Goal: Task Accomplishment & Management: Use online tool/utility

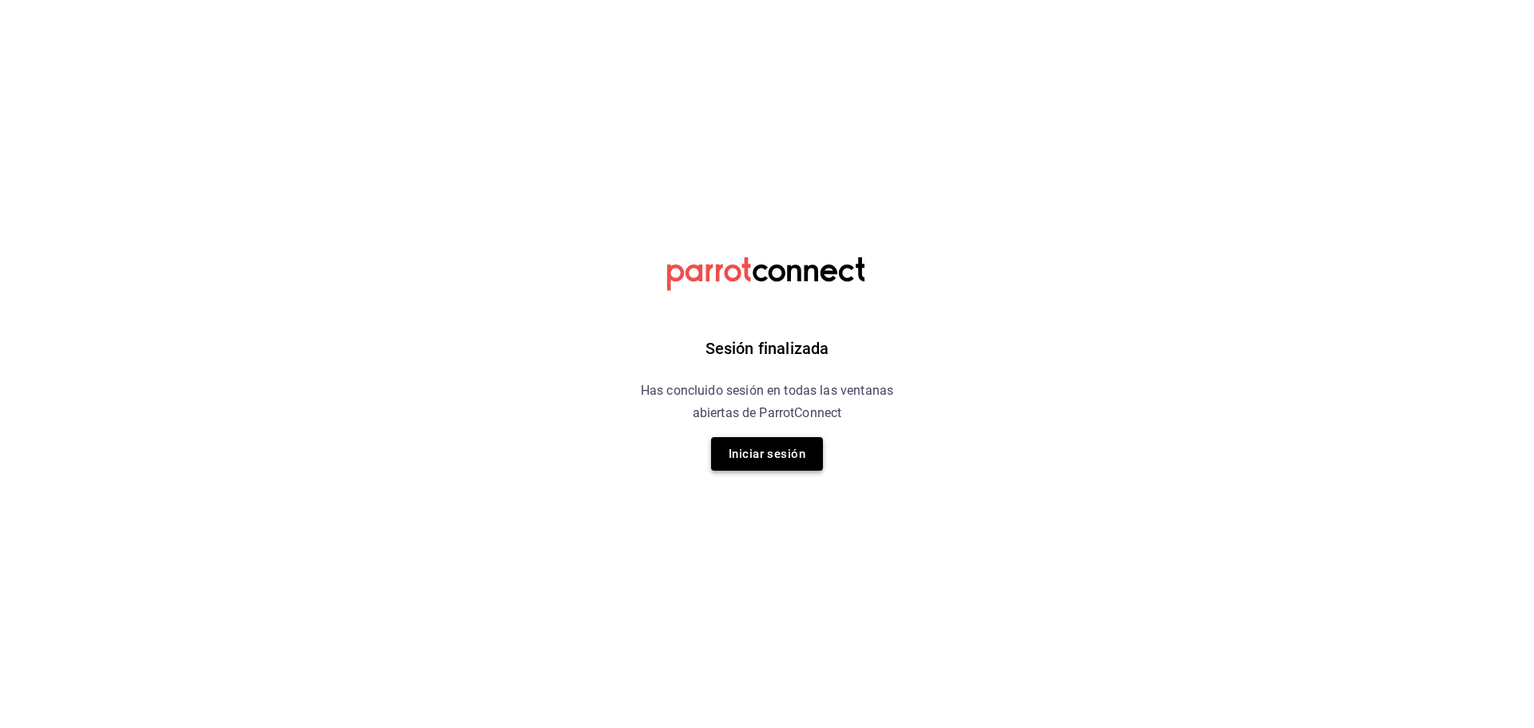
click at [802, 443] on button "Iniciar sesión" at bounding box center [767, 454] width 112 height 34
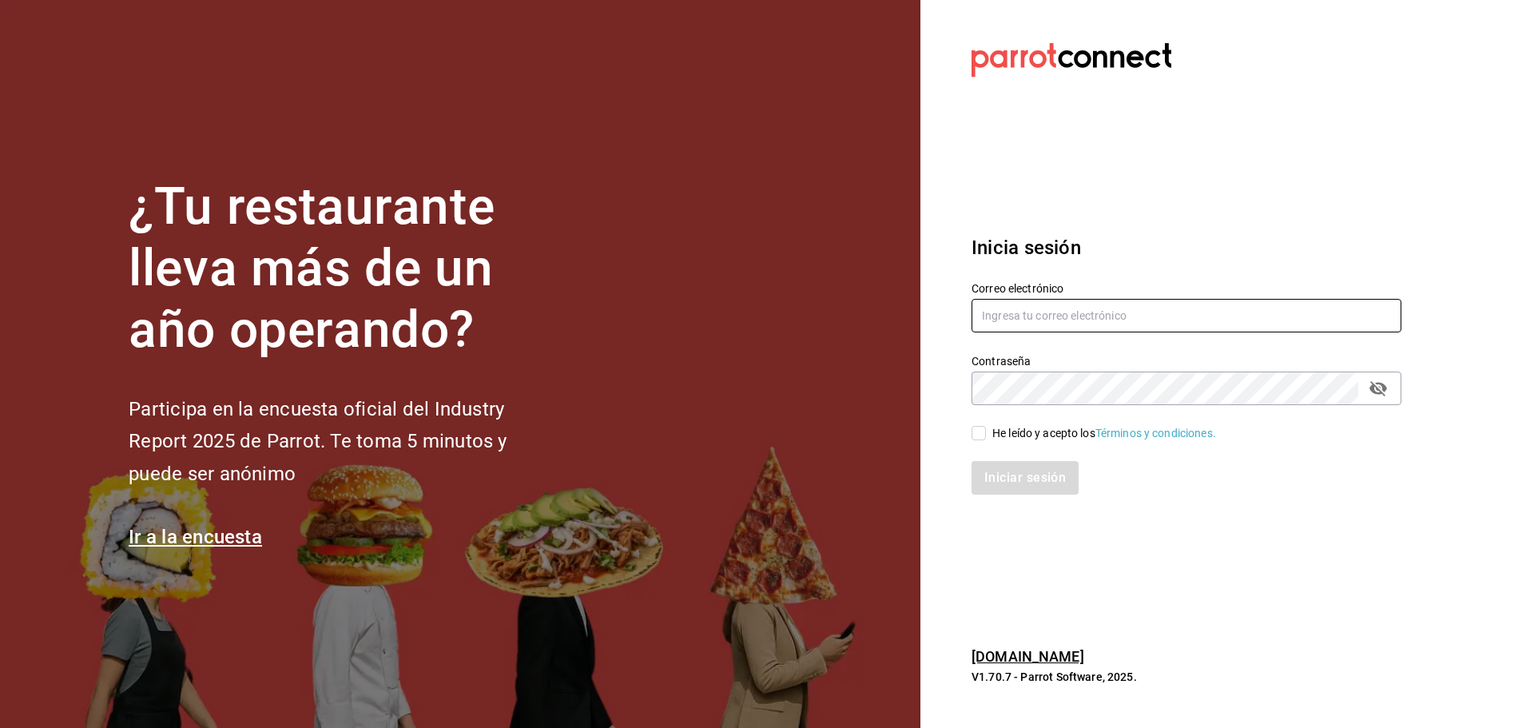
type input "ramiroperazab@hotmail.com"
click at [983, 431] on input "He leído y acepto los Términos y condiciones." at bounding box center [979, 433] width 14 height 14
checkbox input "true"
click at [998, 483] on button "Iniciar sesión" at bounding box center [1026, 478] width 109 height 34
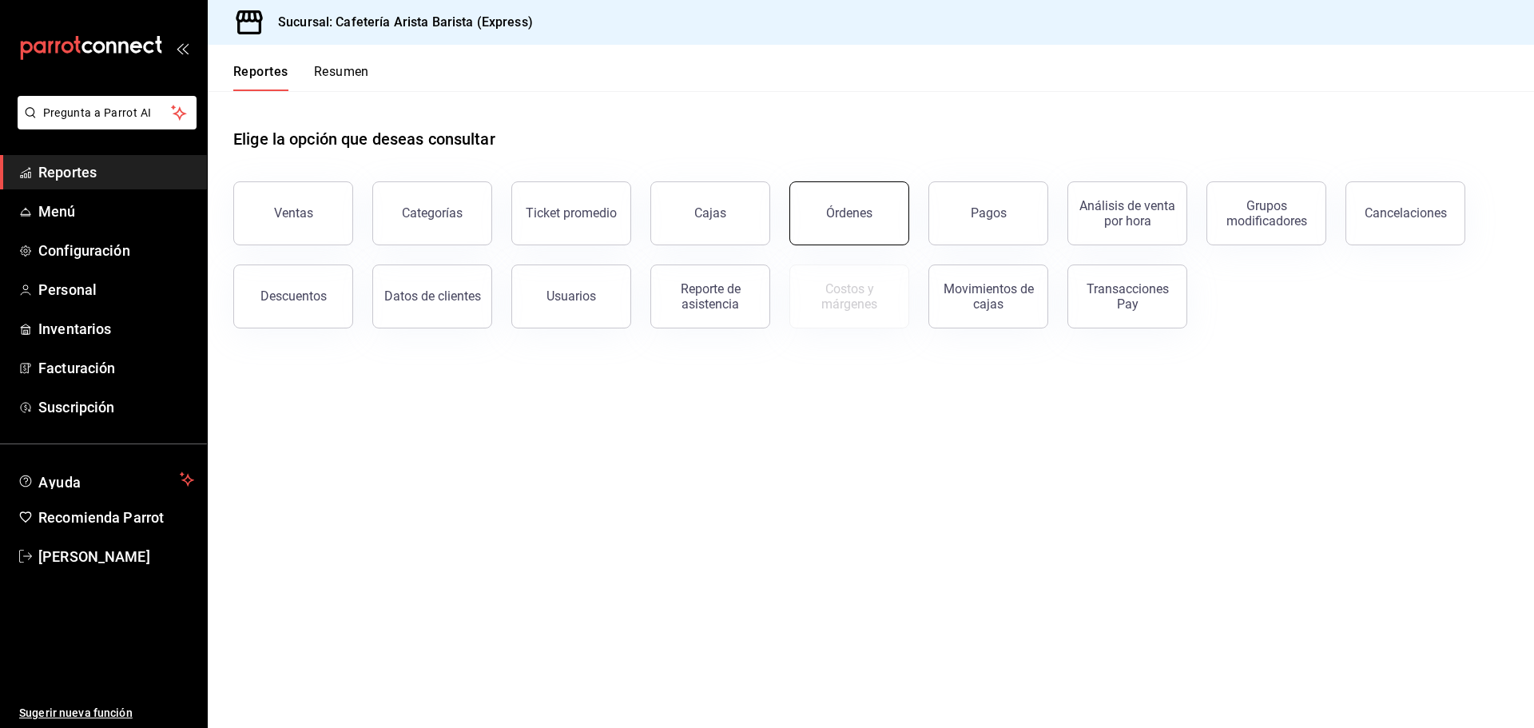
click at [882, 224] on button "Órdenes" at bounding box center [849, 213] width 120 height 64
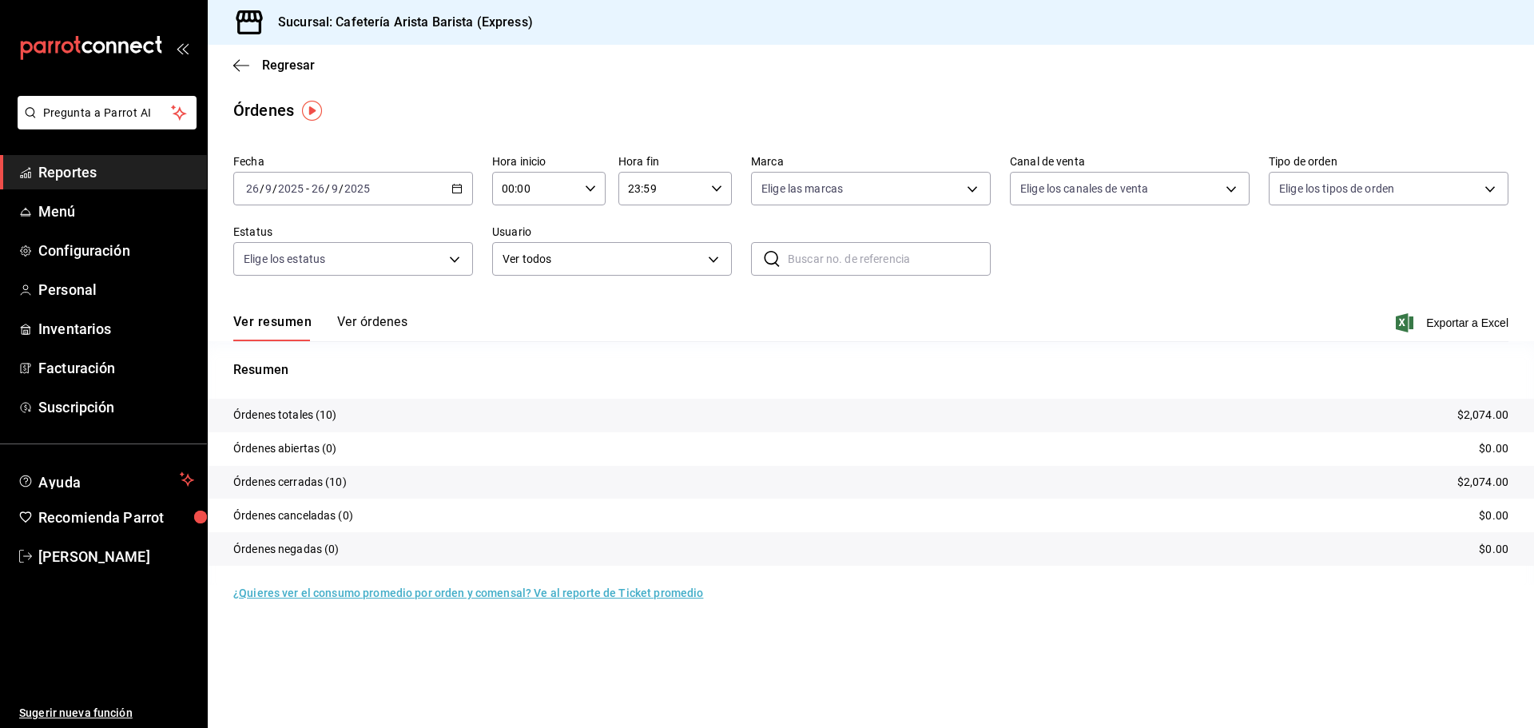
click at [384, 322] on button "Ver órdenes" at bounding box center [372, 327] width 70 height 27
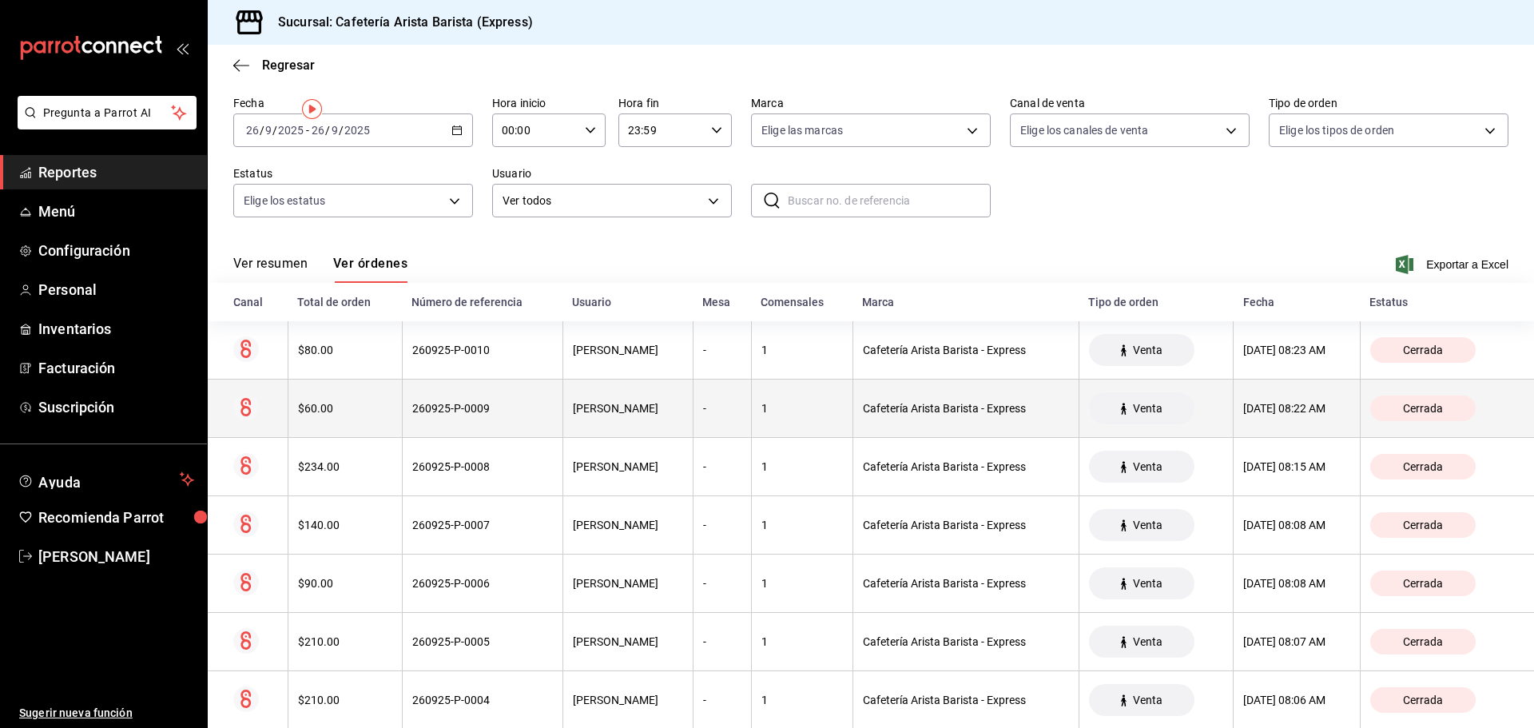
scroll to position [268, 0]
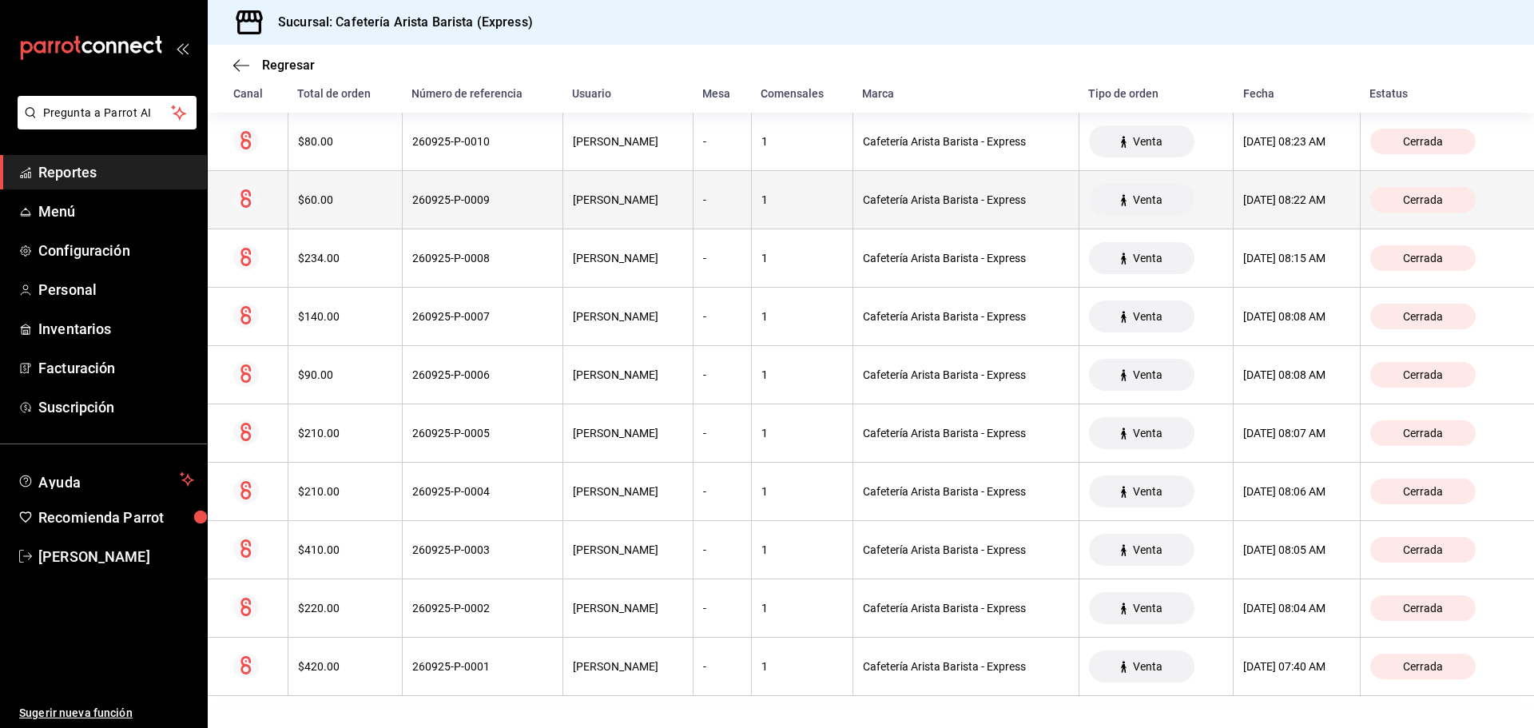
click at [467, 448] on th "260925-P-0005" at bounding box center [482, 433] width 161 height 58
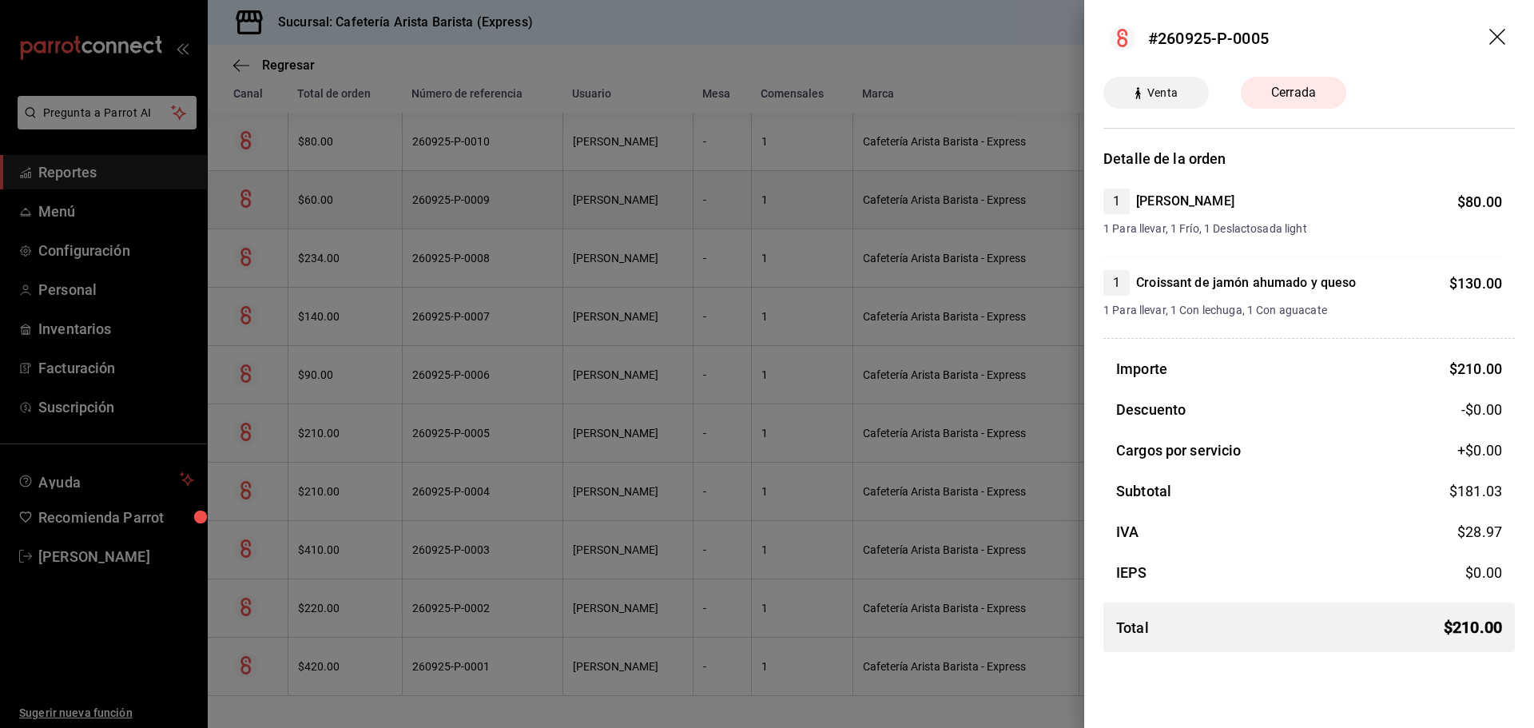
click at [467, 448] on div at bounding box center [767, 364] width 1534 height 728
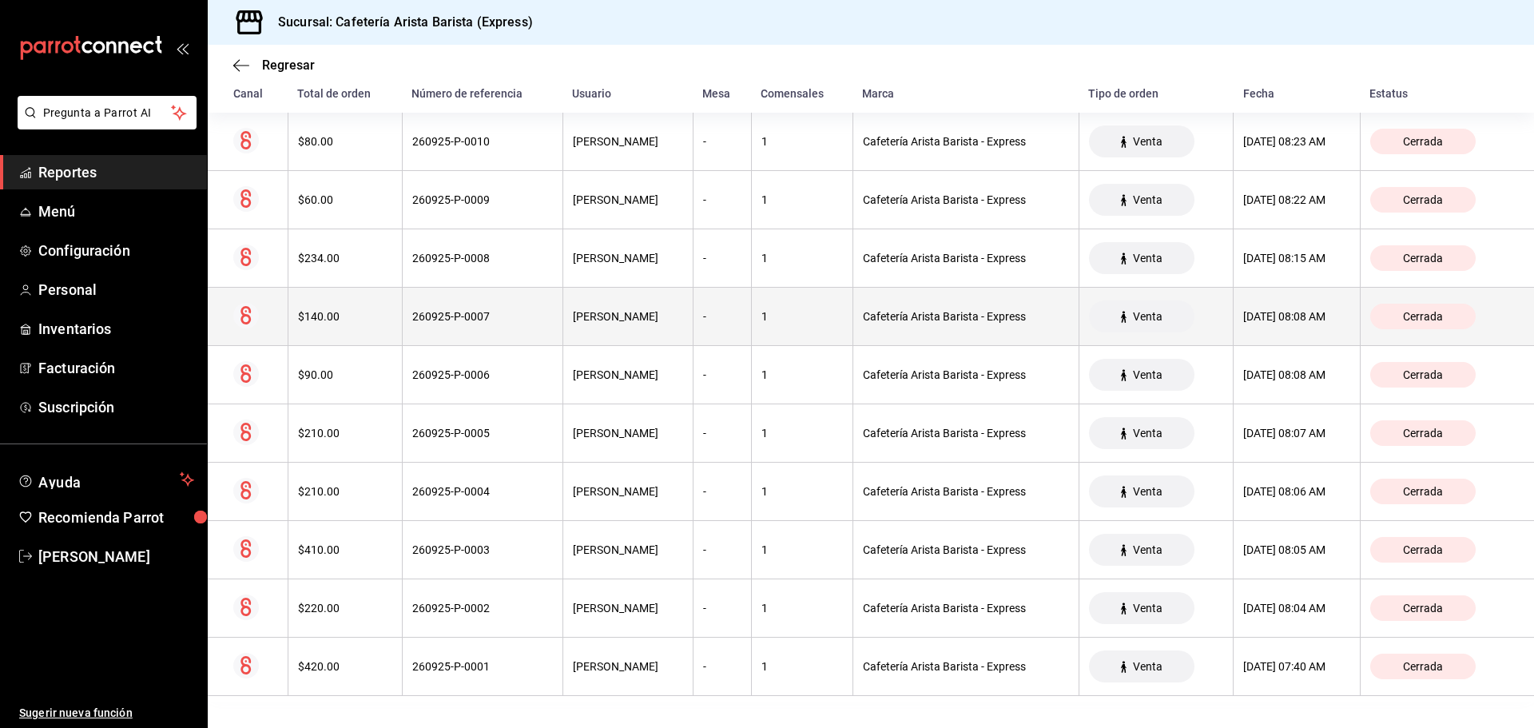
click at [427, 325] on th "260925-P-0007" at bounding box center [482, 317] width 161 height 58
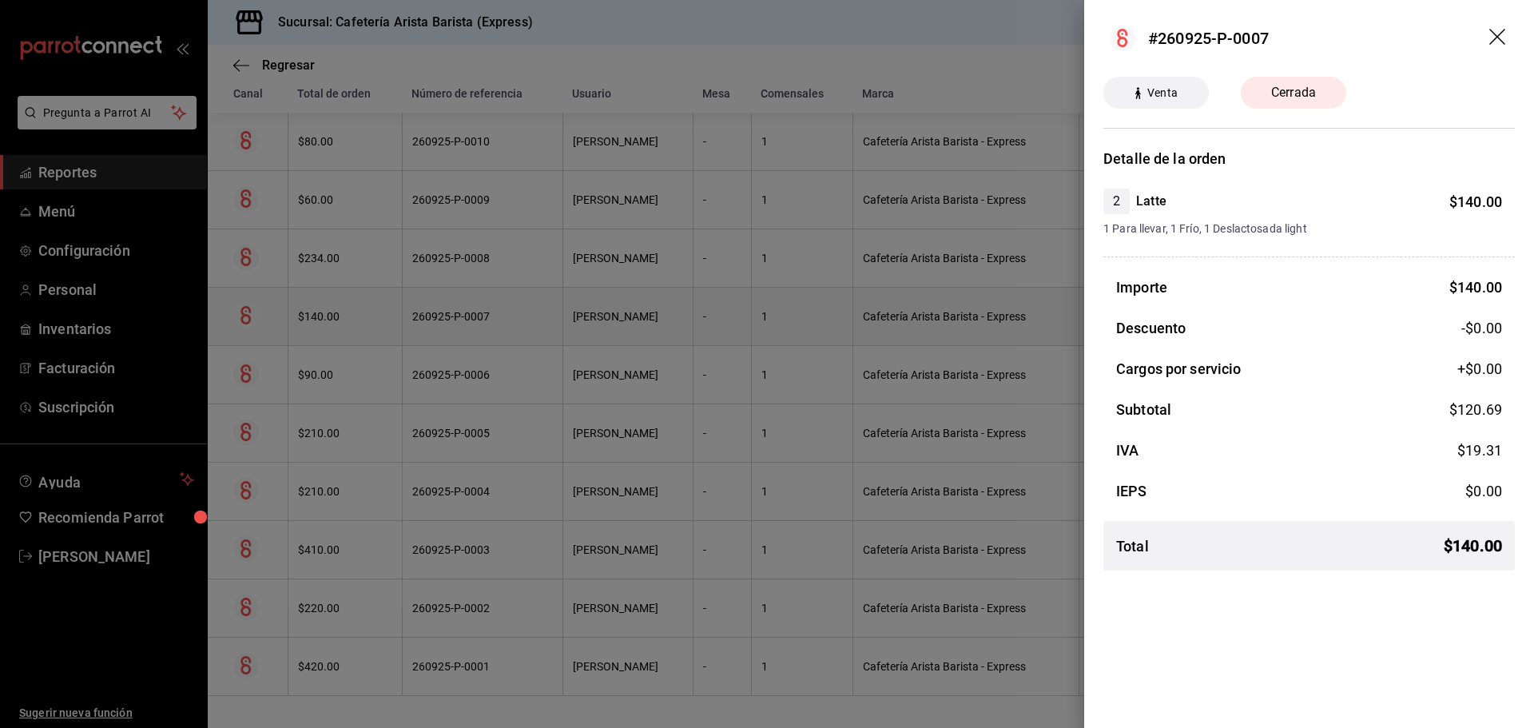
click at [427, 325] on div at bounding box center [767, 364] width 1534 height 728
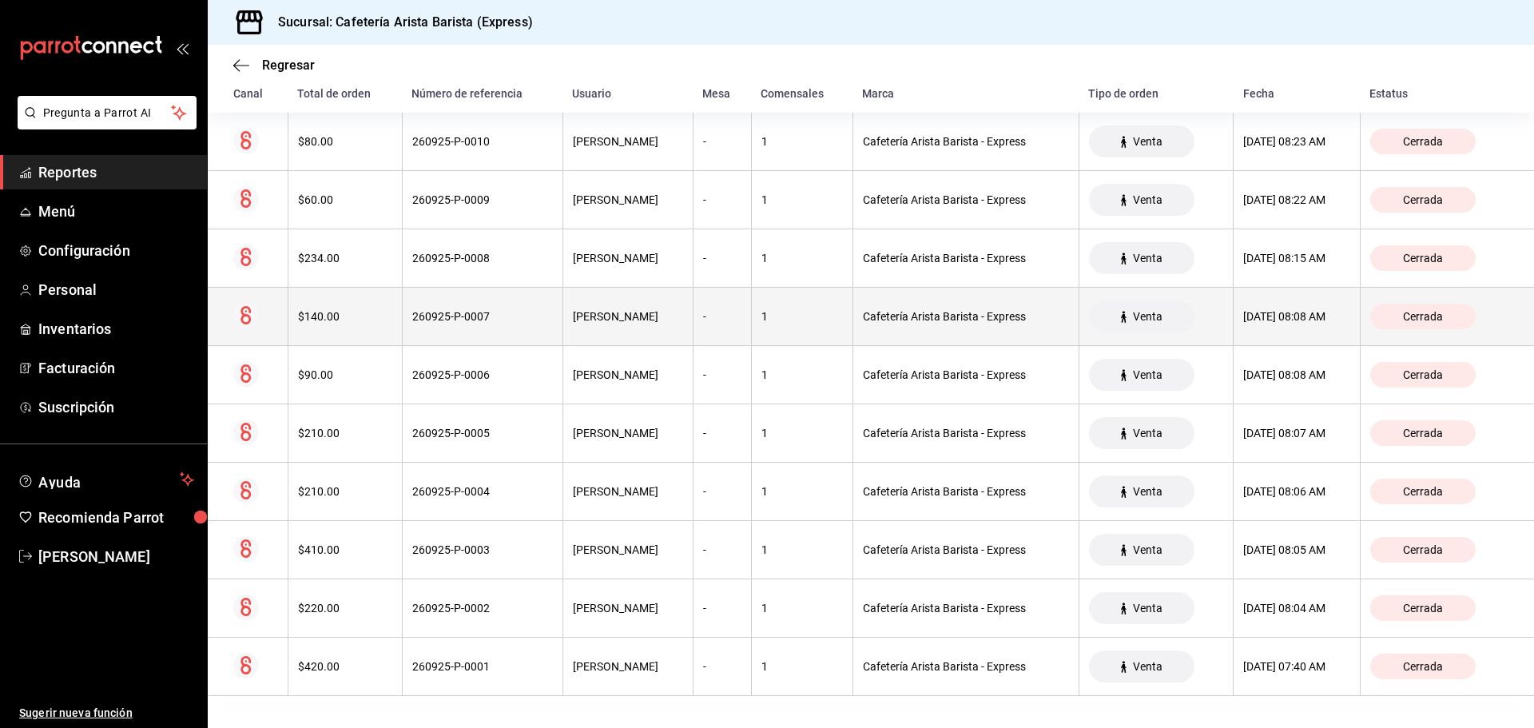
click at [1234, 334] on th "[DATE] 08:08 AM" at bounding box center [1297, 317] width 126 height 58
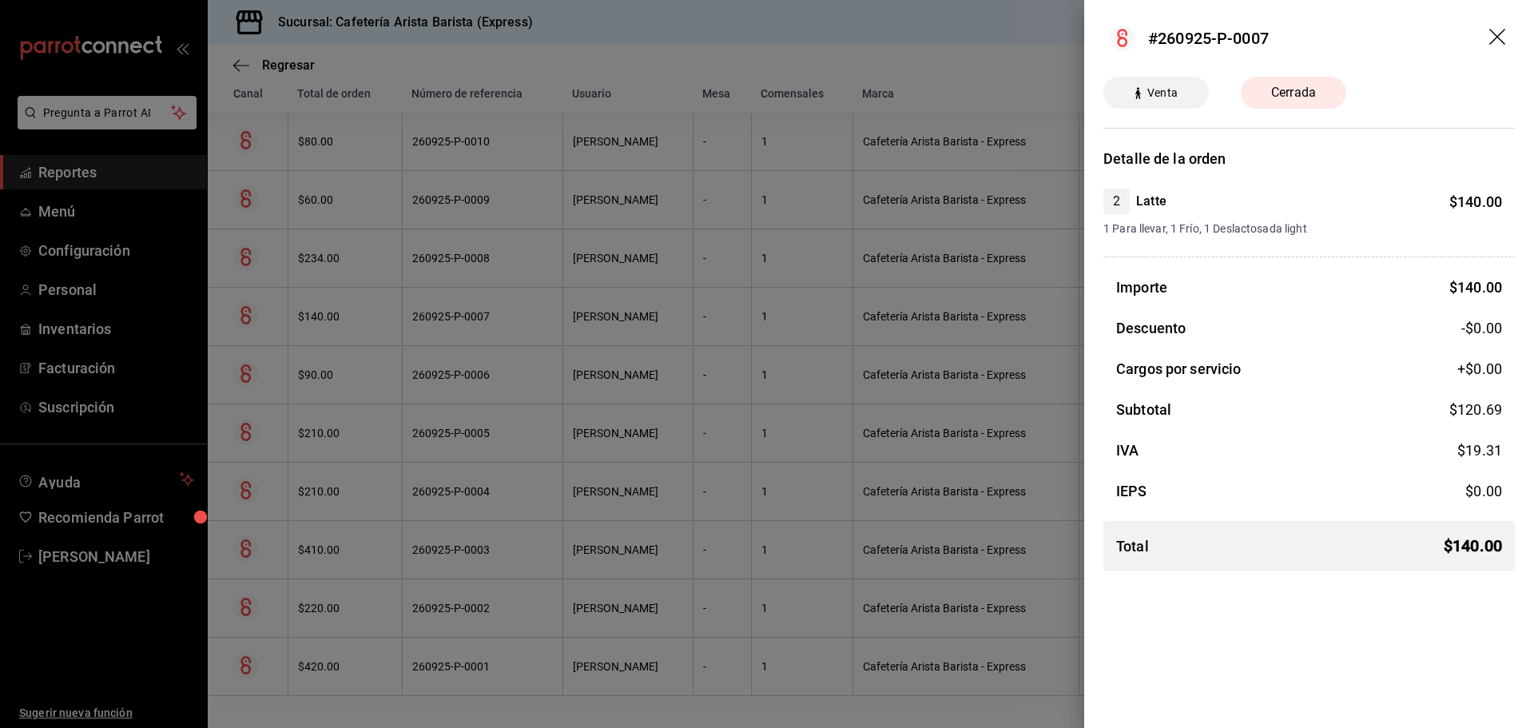
click at [943, 323] on div at bounding box center [767, 364] width 1534 height 728
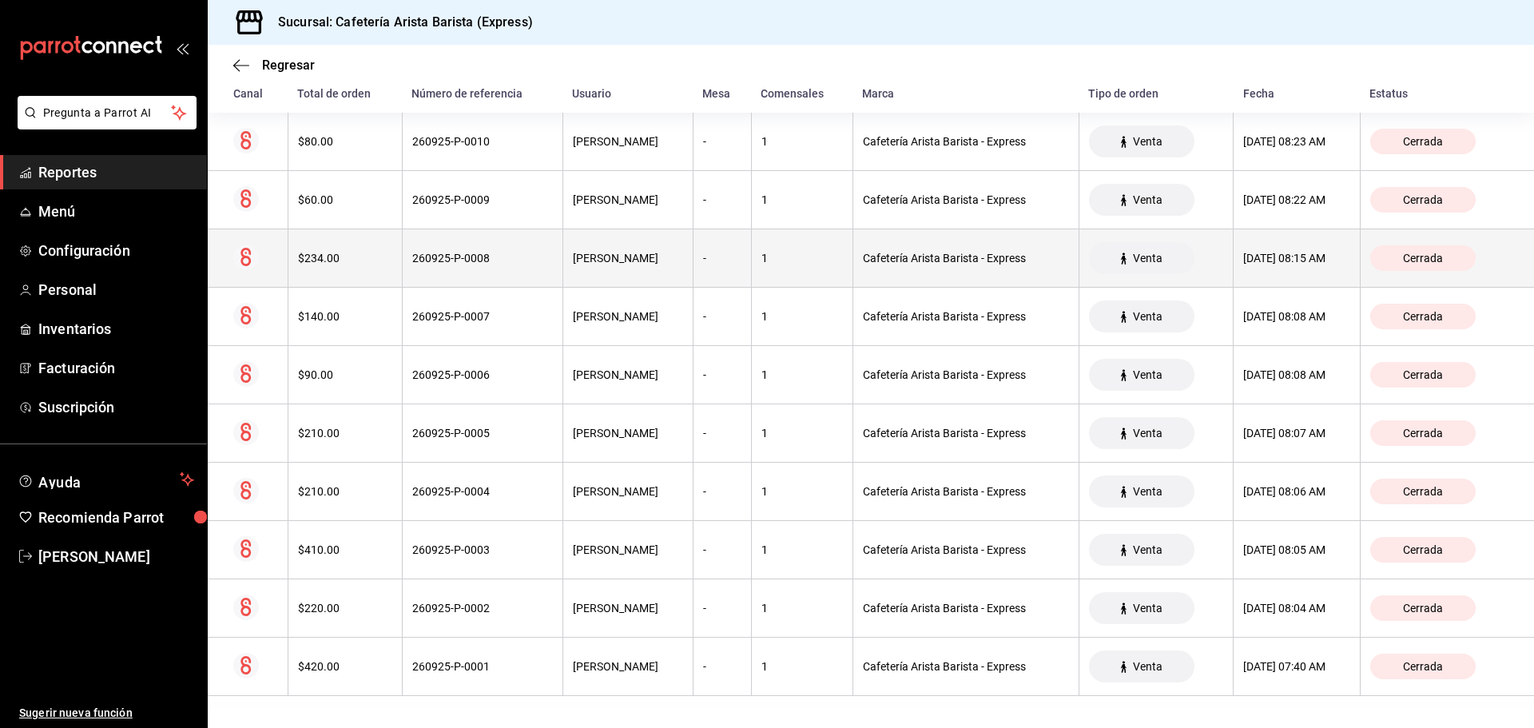
click at [789, 268] on th "1" at bounding box center [801, 258] width 101 height 58
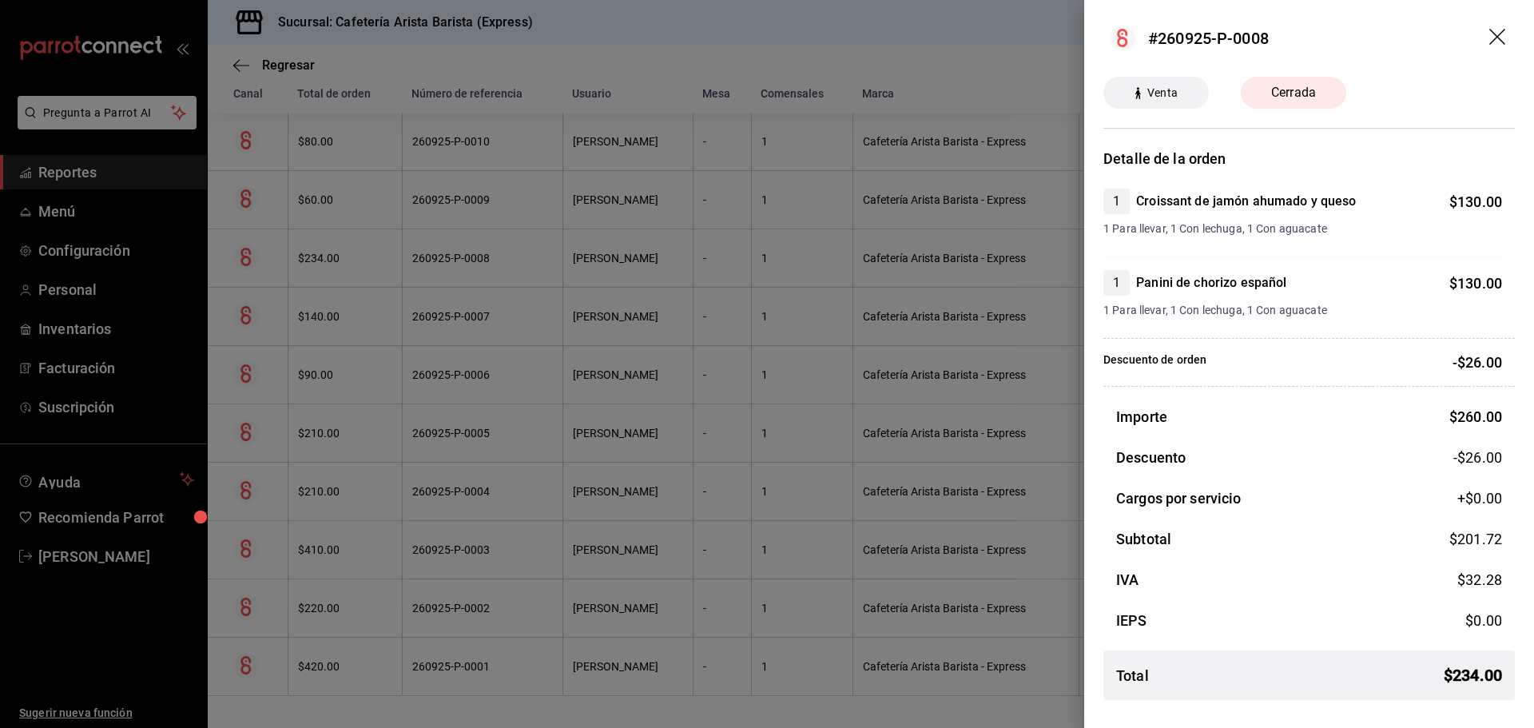
click at [788, 267] on div at bounding box center [767, 364] width 1534 height 728
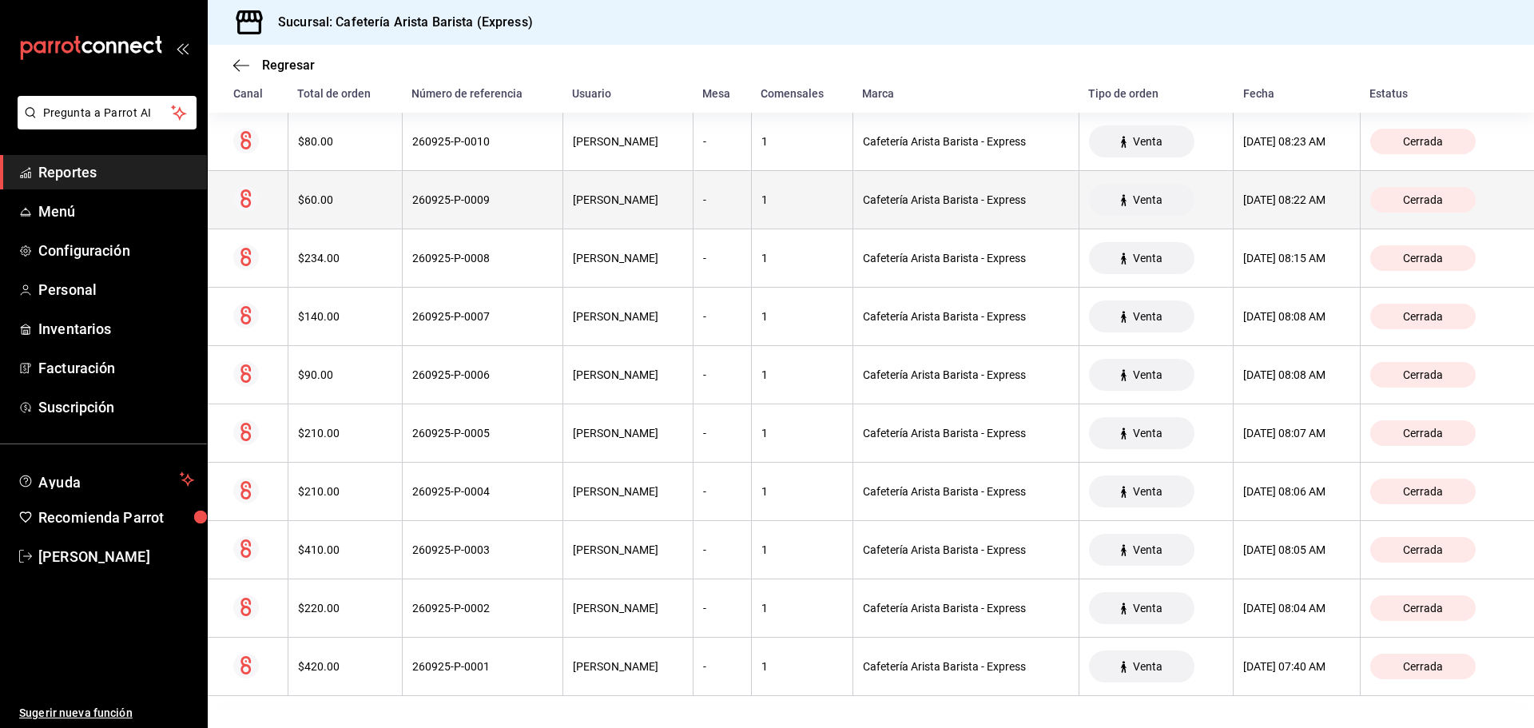
click at [751, 171] on th "-" at bounding box center [722, 200] width 58 height 58
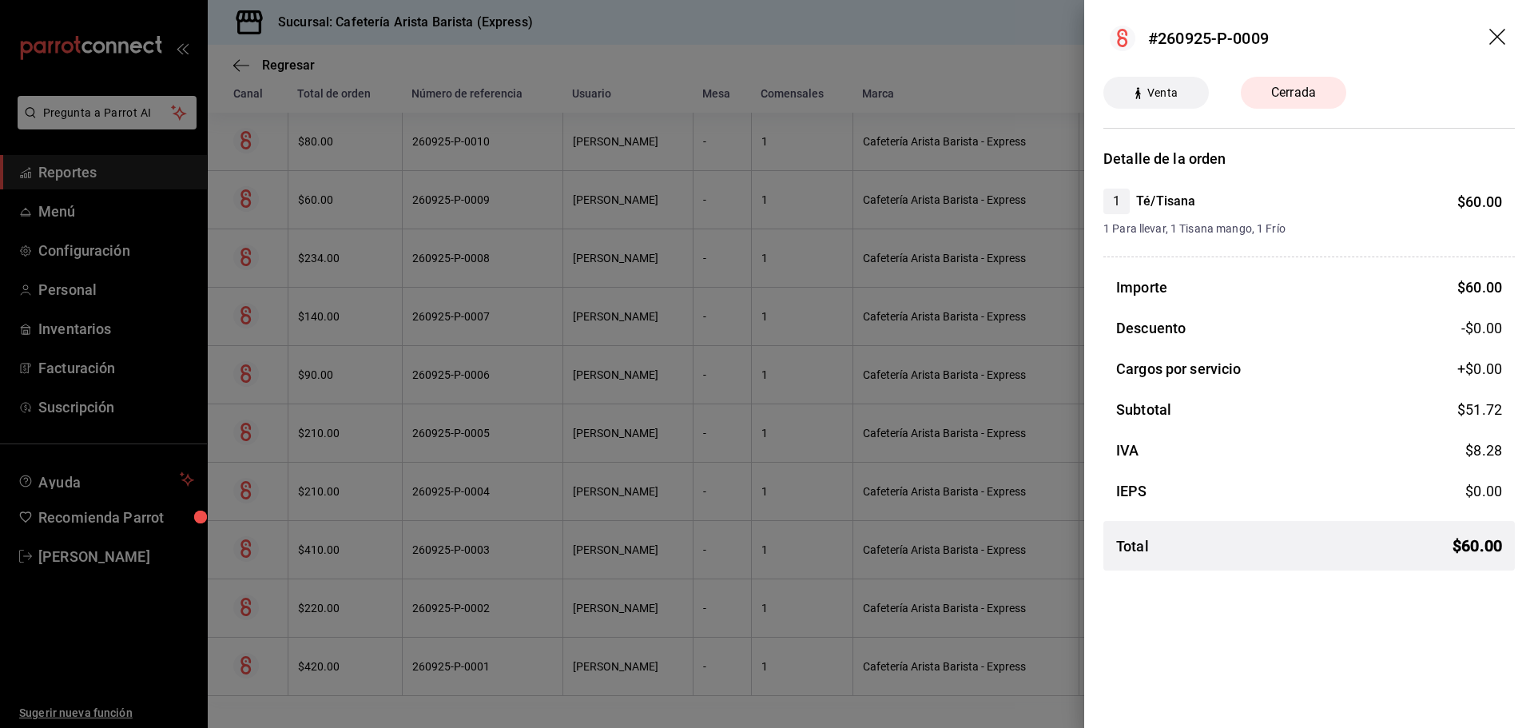
click at [777, 153] on div at bounding box center [767, 364] width 1534 height 728
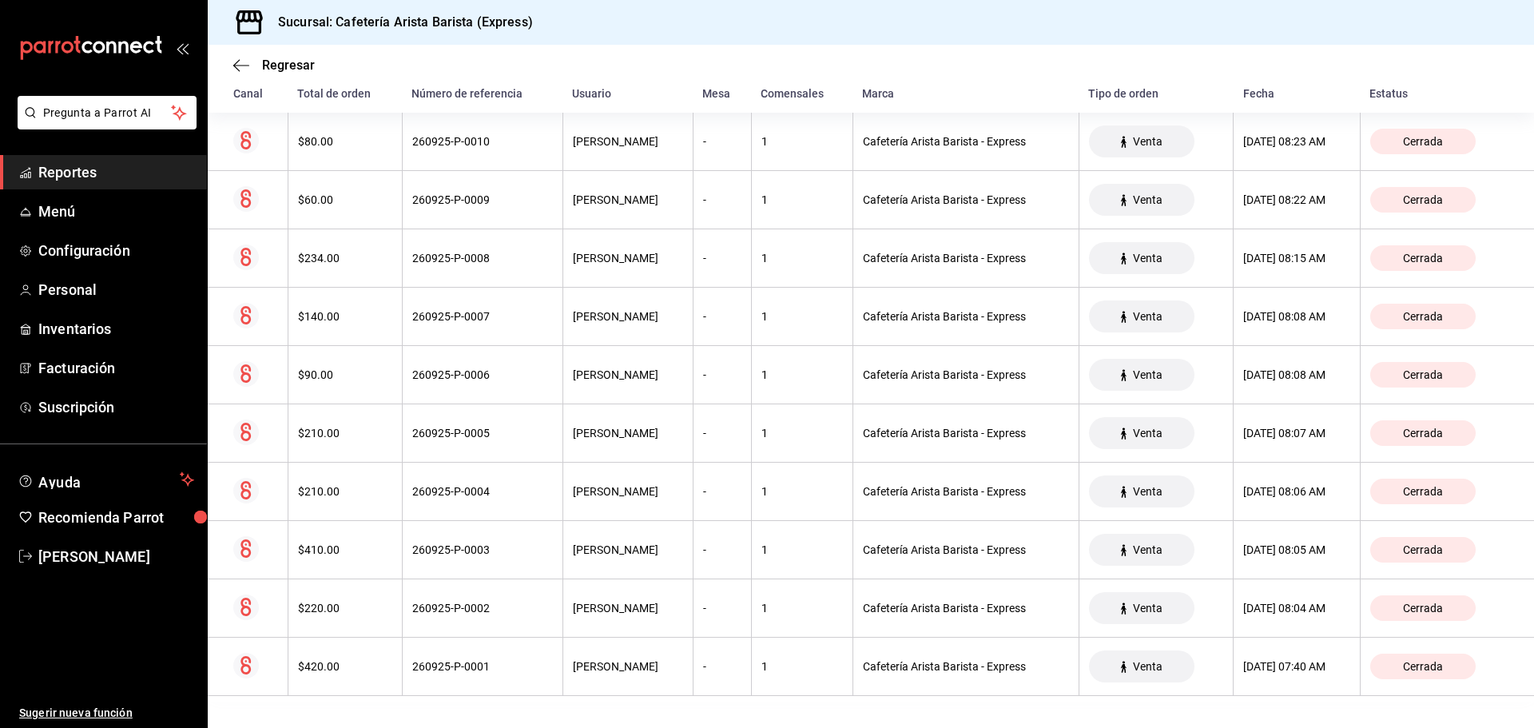
click at [751, 153] on th "-" at bounding box center [722, 142] width 58 height 58
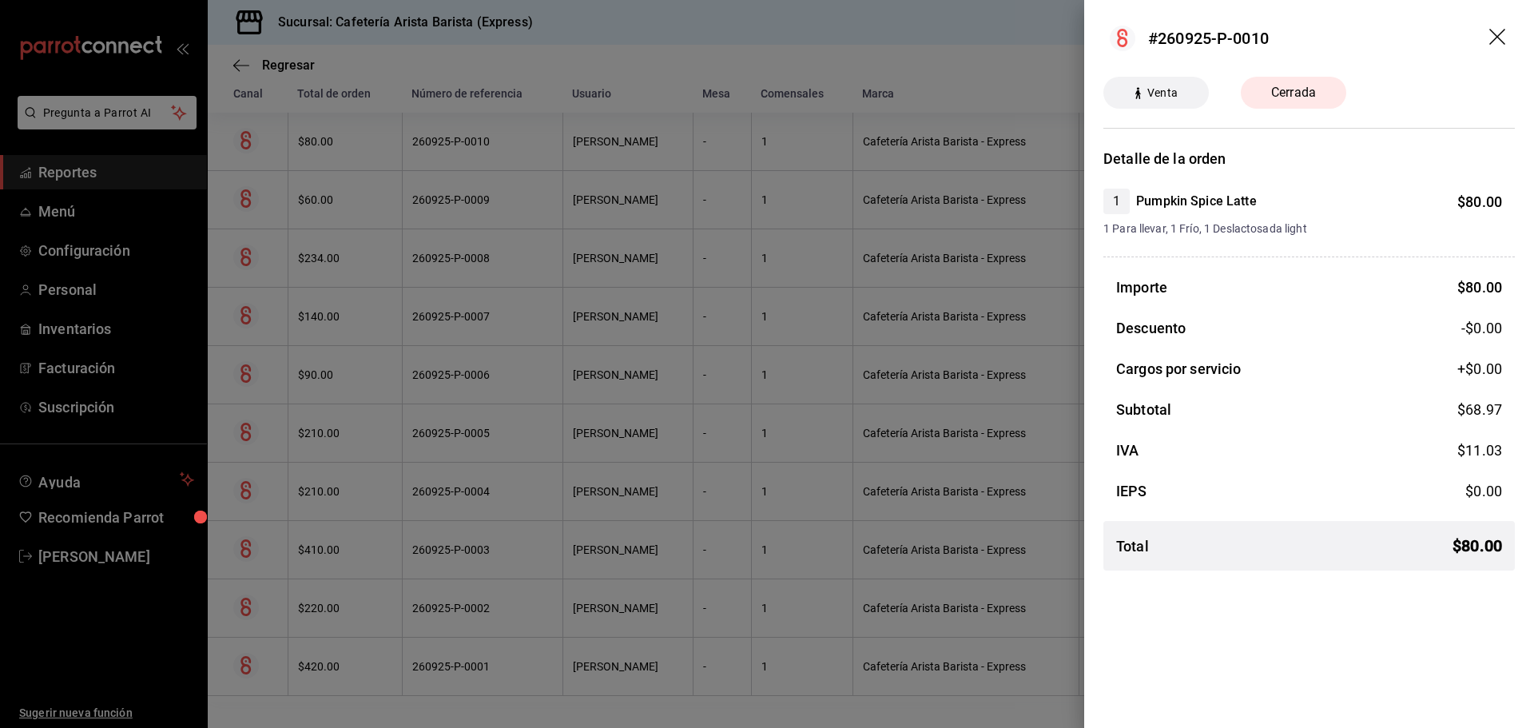
click at [777, 153] on div at bounding box center [767, 364] width 1534 height 728
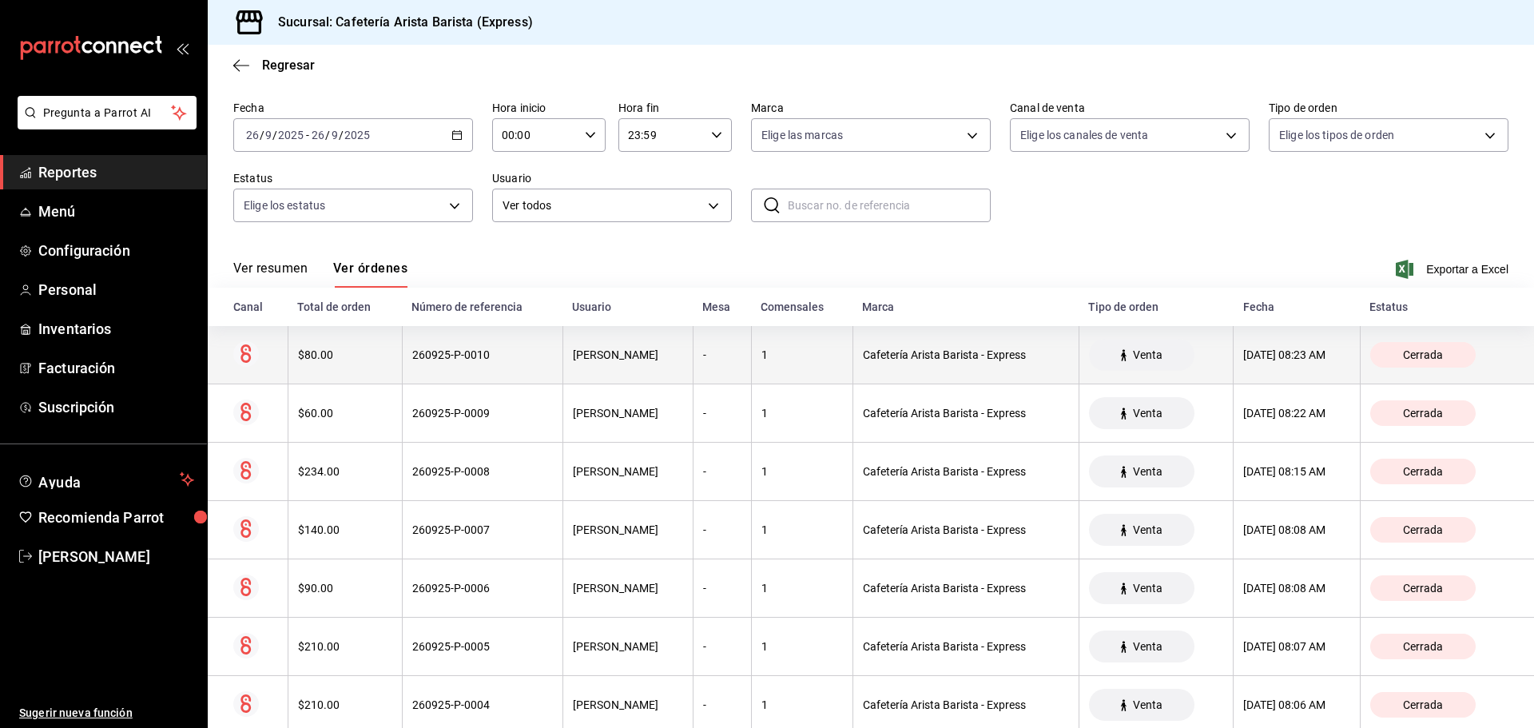
scroll to position [0, 0]
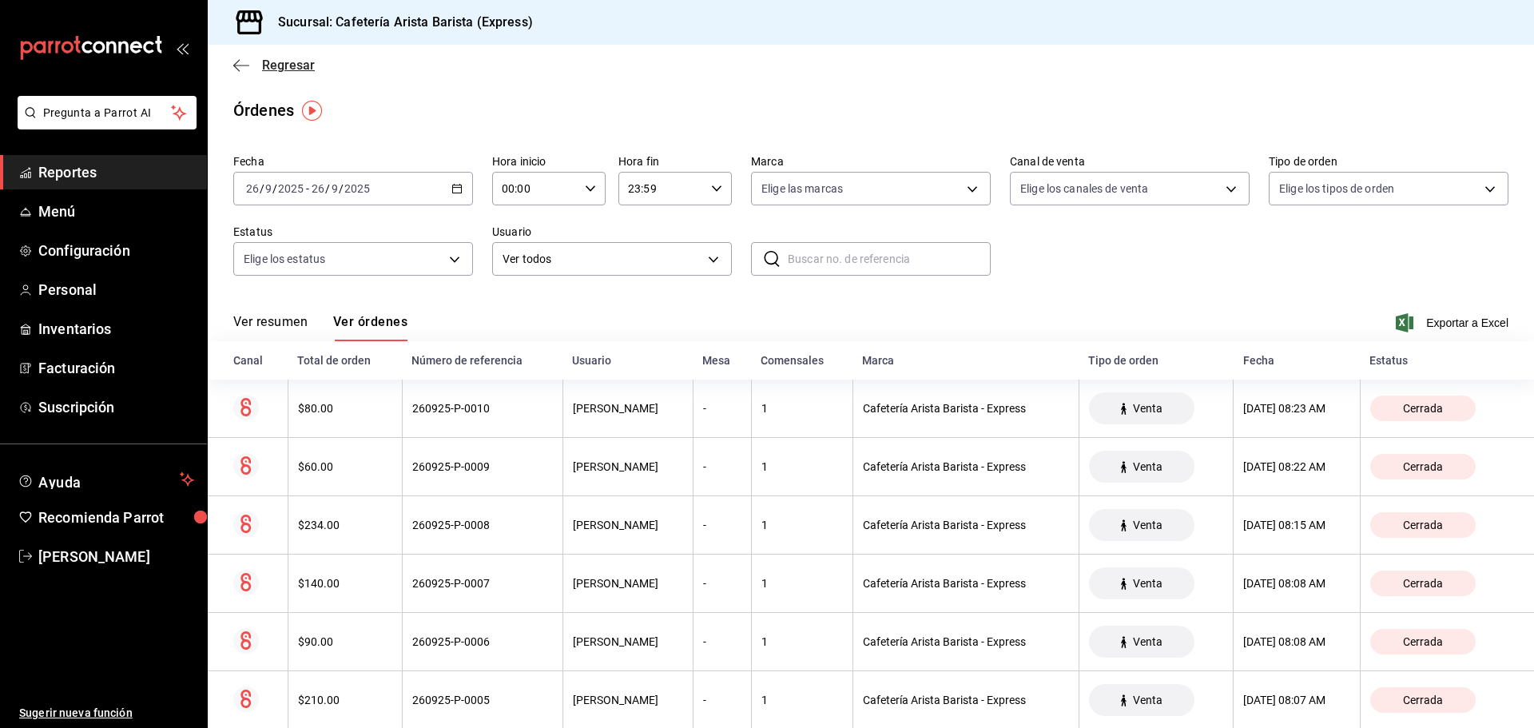
click at [272, 66] on span "Regresar" at bounding box center [288, 65] width 53 height 15
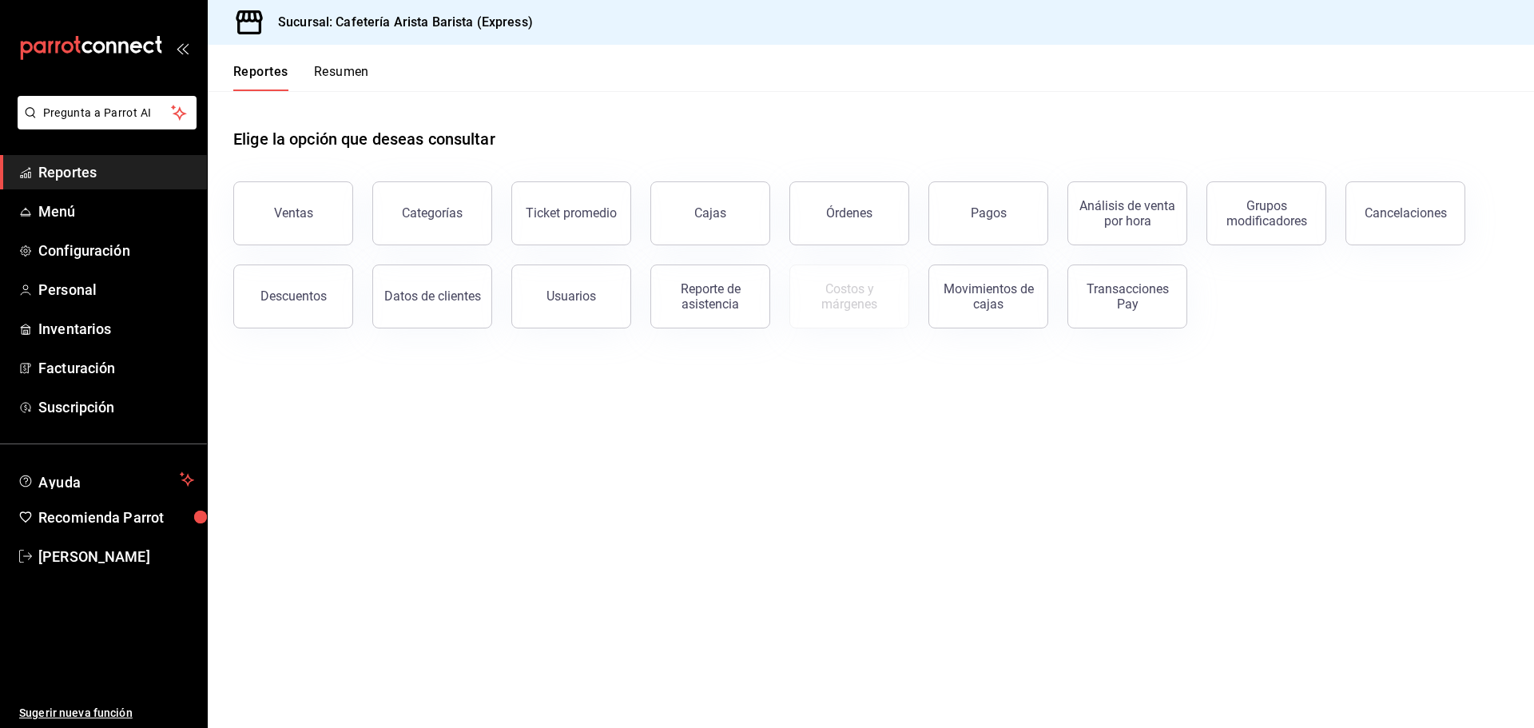
click at [322, 77] on button "Resumen" at bounding box center [341, 77] width 55 height 27
